Goal: Find specific page/section: Find specific page/section

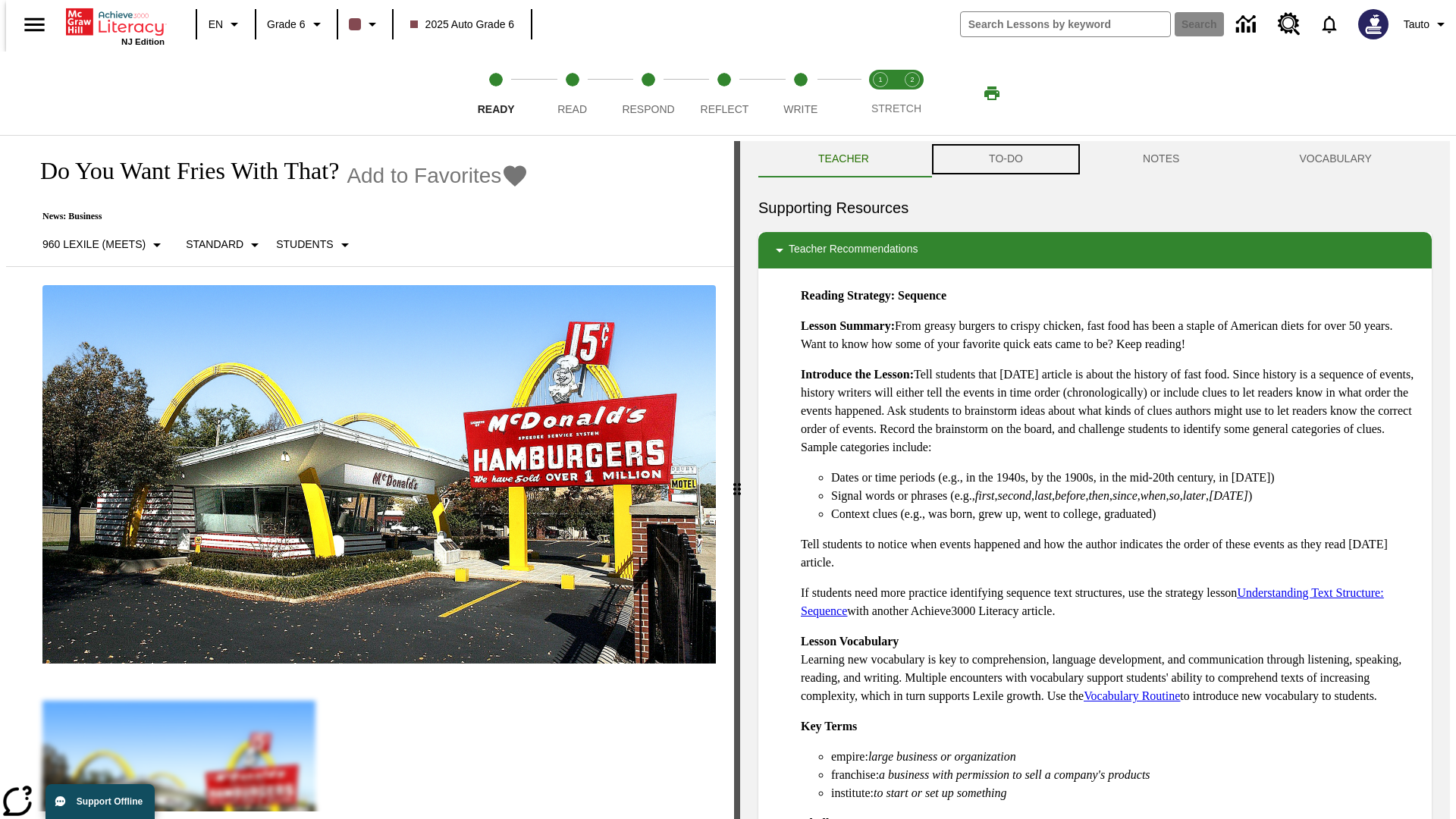
click at [1005, 160] on button "TO-DO" at bounding box center [1006, 160] width 154 height 37
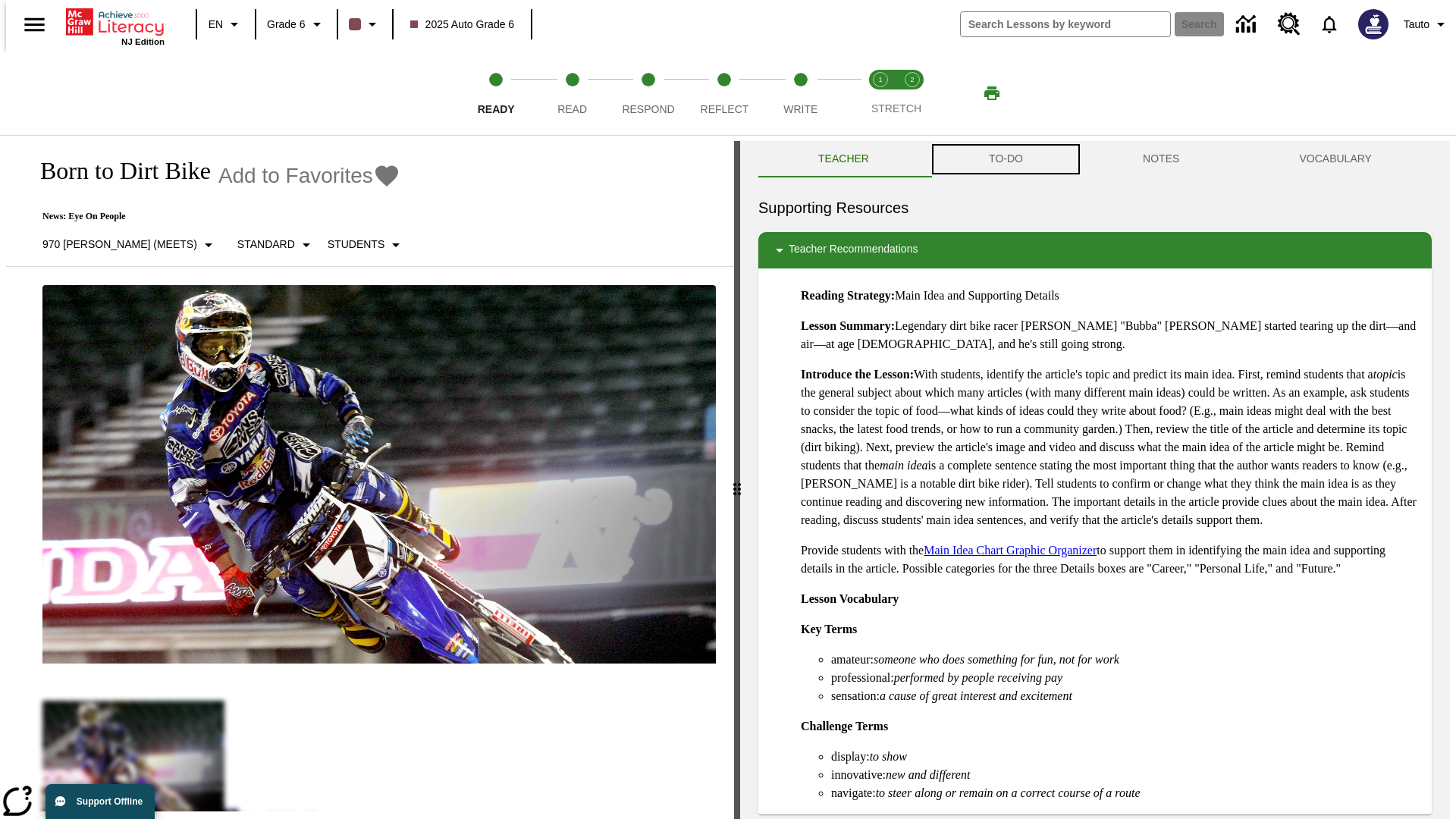
click at [1005, 160] on button "TO-DO" at bounding box center [1006, 160] width 154 height 37
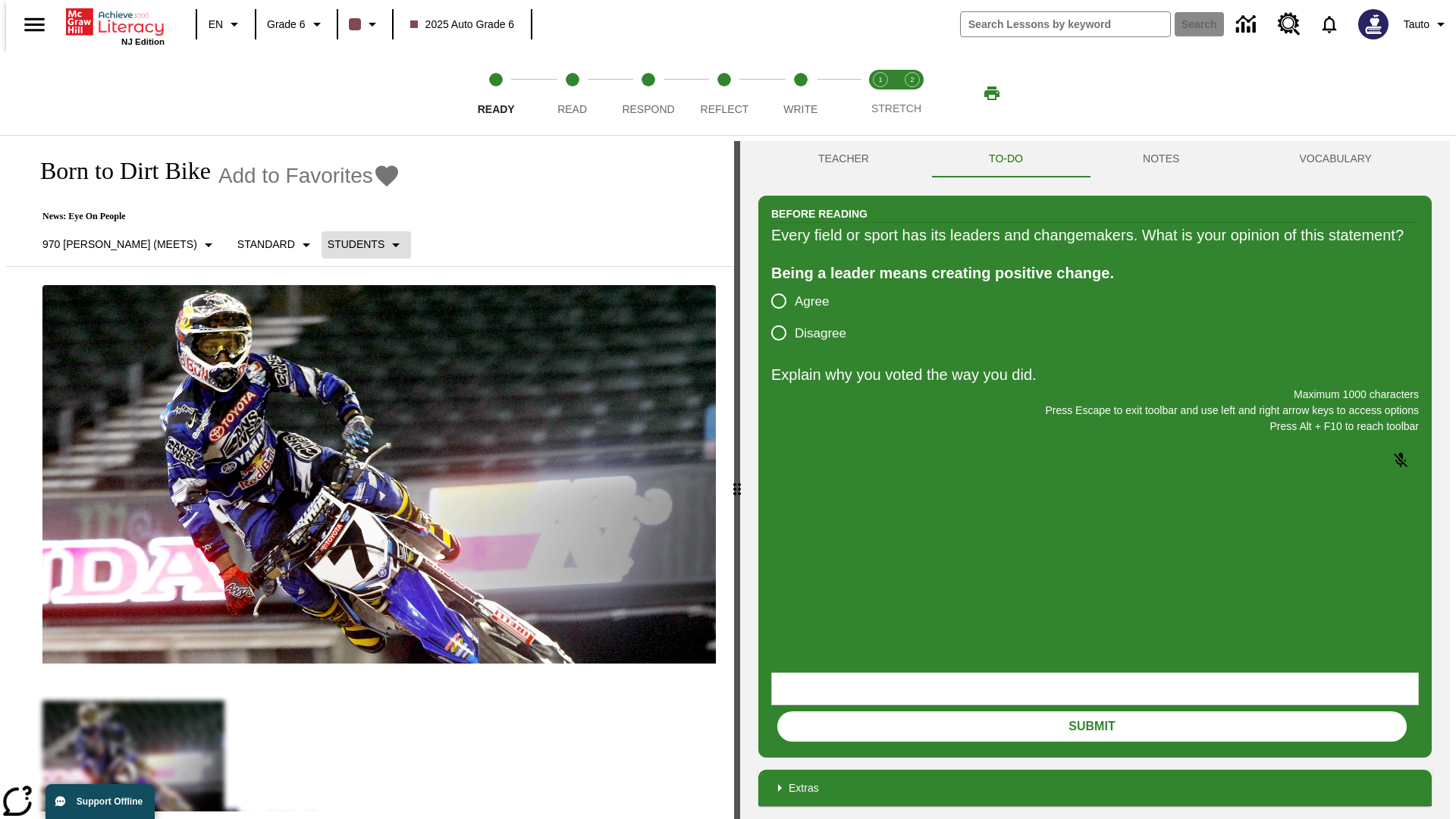
click at [327, 244] on p "Students" at bounding box center [356, 244] width 57 height 16
